Goal: Transaction & Acquisition: Purchase product/service

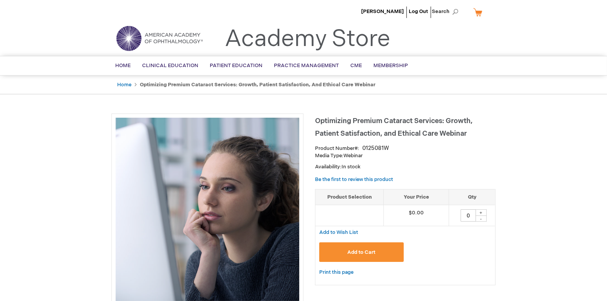
click at [372, 250] on span "Add to Cart" at bounding box center [361, 253] width 28 height 6
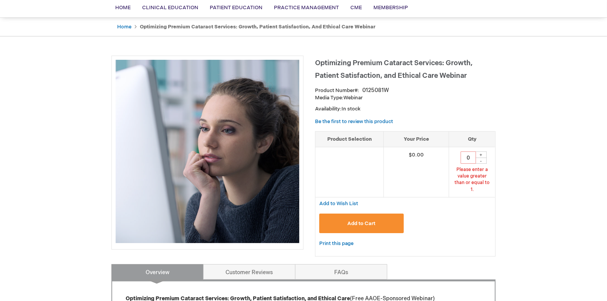
scroll to position [58, 0]
click at [369, 213] on button "Add to Cart" at bounding box center [361, 223] width 84 height 20
click at [483, 155] on div "+" at bounding box center [481, 154] width 12 height 7
type input "1"
click at [378, 213] on button "Add to Cart" at bounding box center [361, 223] width 84 height 20
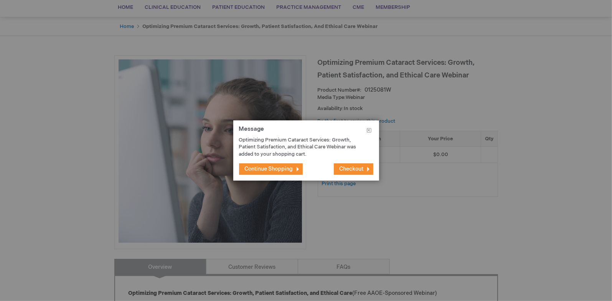
click at [268, 167] on span "Continue Shopping" at bounding box center [269, 169] width 48 height 7
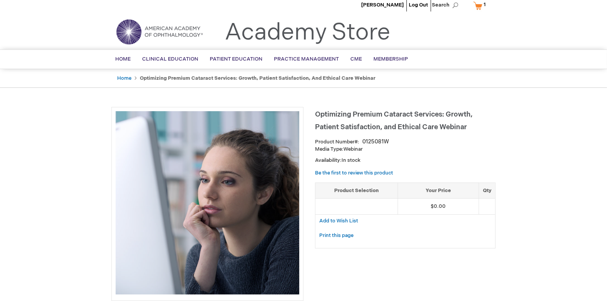
scroll to position [0, 0]
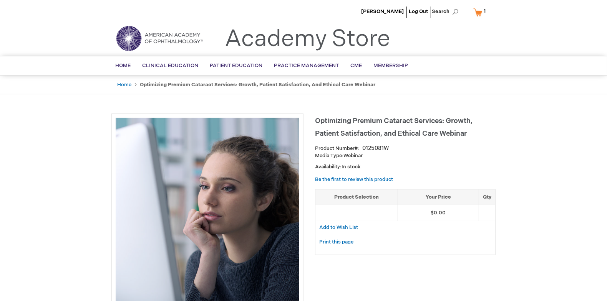
click at [477, 12] on link "My Cart 1 1 items" at bounding box center [480, 11] width 19 height 13
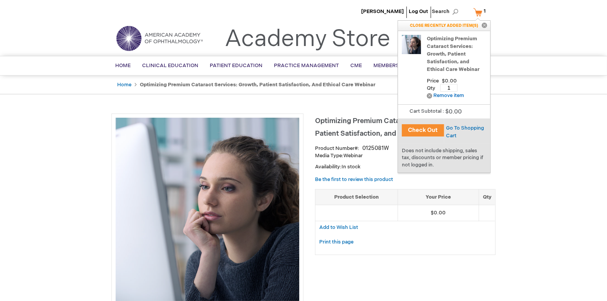
click at [421, 130] on button "Check Out" at bounding box center [423, 130] width 42 height 12
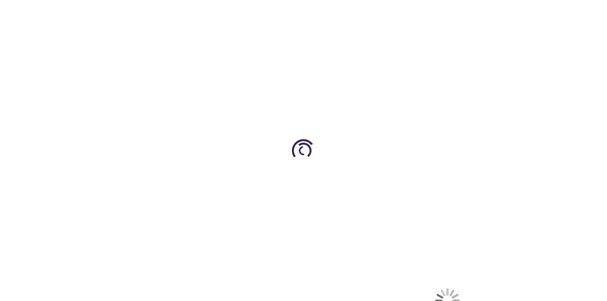
select select "US"
select select "57"
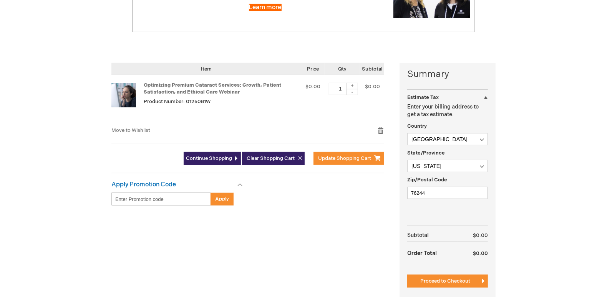
scroll to position [153, 0]
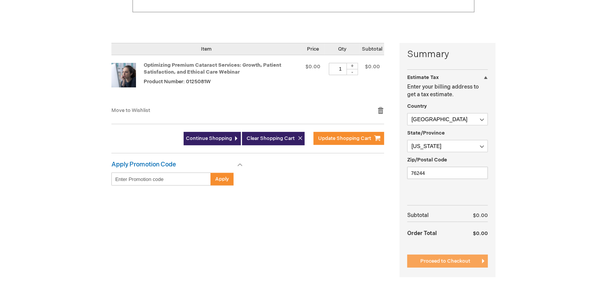
click at [428, 258] on span "Proceed to Checkout" at bounding box center [445, 261] width 50 height 6
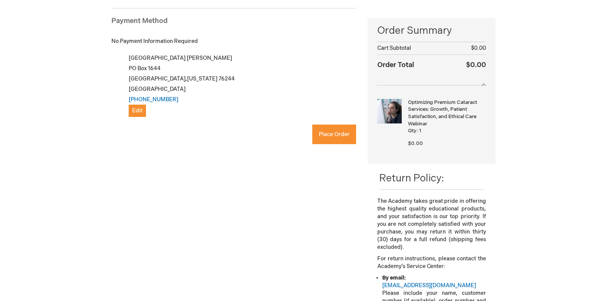
checkbox input "true"
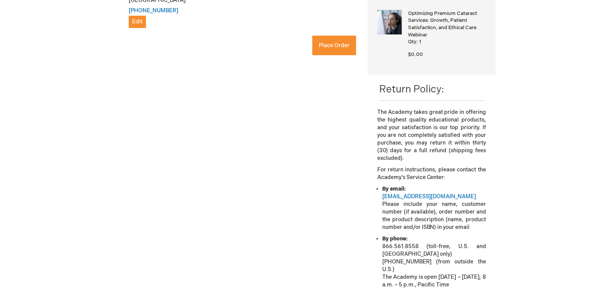
scroll to position [66, 0]
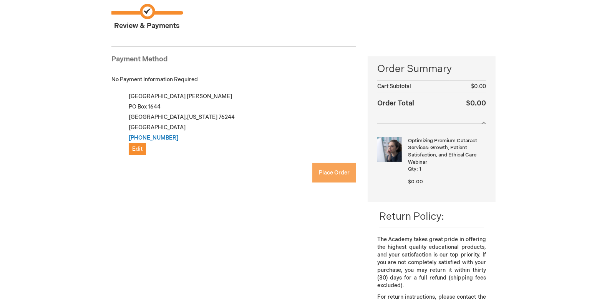
click at [328, 167] on button "Place Order" at bounding box center [334, 173] width 44 height 20
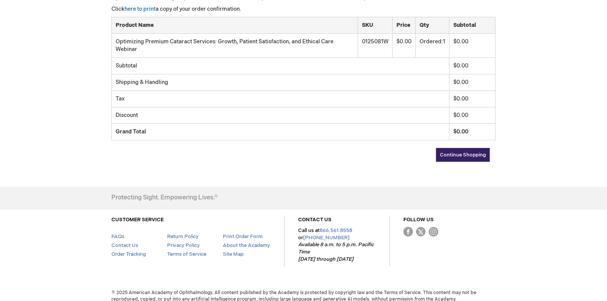
scroll to position [173, 0]
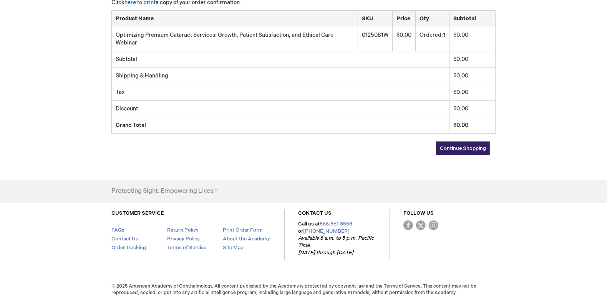
click at [446, 148] on span "Continue Shopping" at bounding box center [463, 148] width 46 height 6
